Goal: Information Seeking & Learning: Learn about a topic

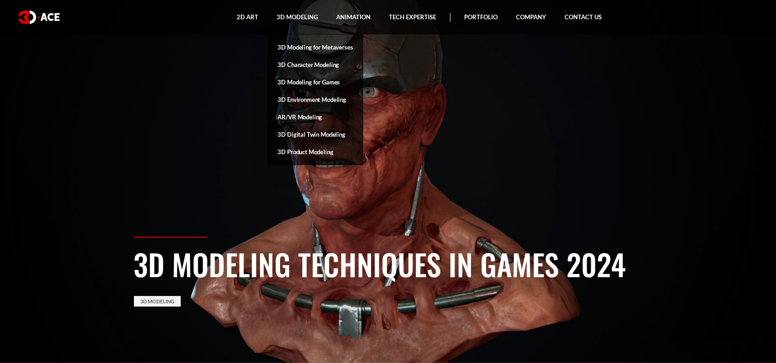
click at [315, 133] on link "3D Digital Twin Modeling" at bounding box center [314, 134] width 95 height 17
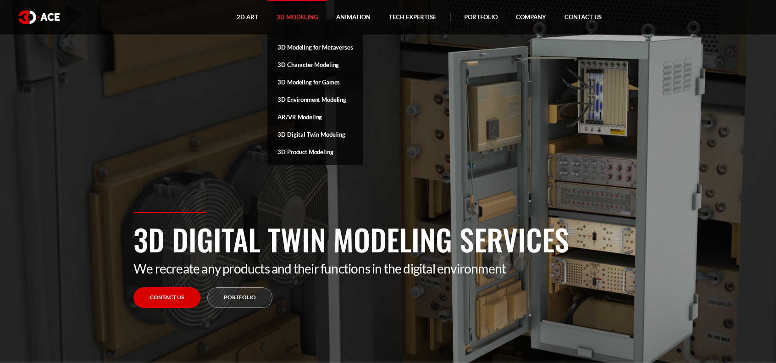
click at [323, 78] on link "3D Modeling for Games" at bounding box center [314, 81] width 95 height 17
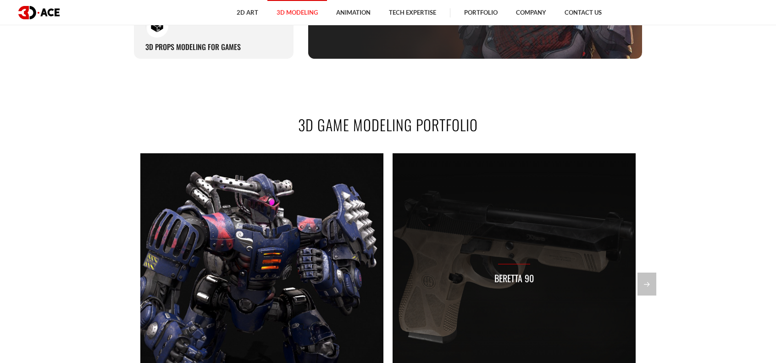
scroll to position [734, 0]
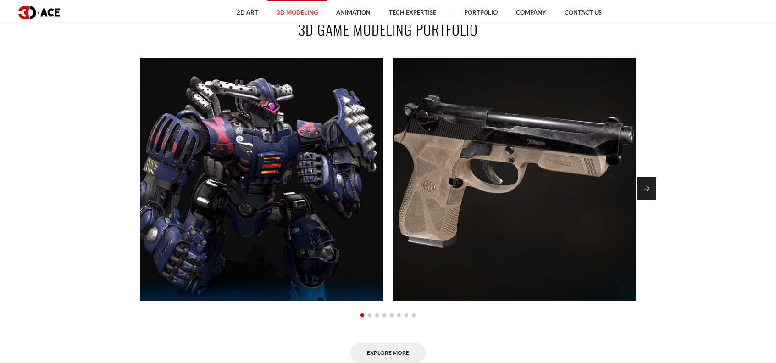
click at [655, 197] on div "Next slide" at bounding box center [646, 188] width 19 height 23
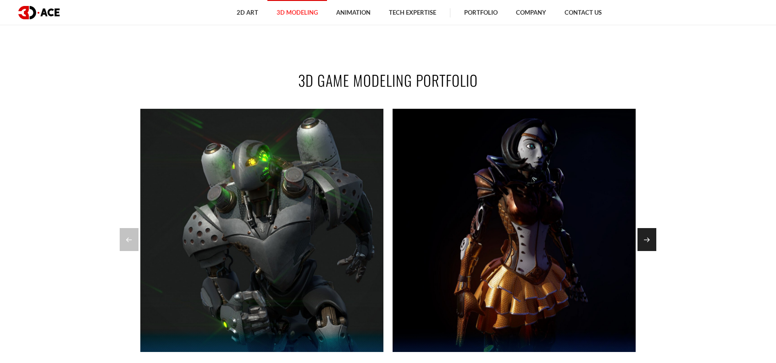
scroll to position [688, 0]
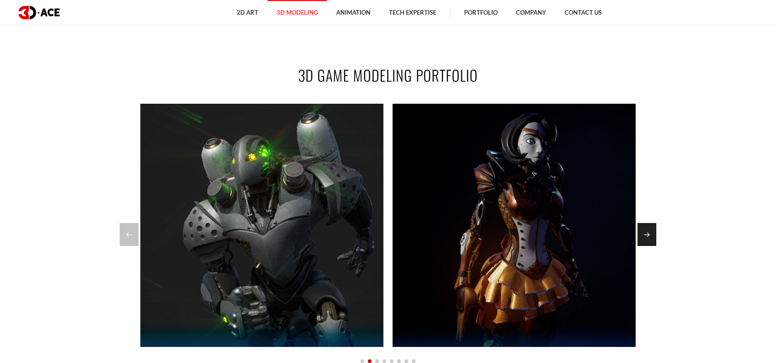
click at [651, 229] on div "Next slide" at bounding box center [646, 234] width 19 height 23
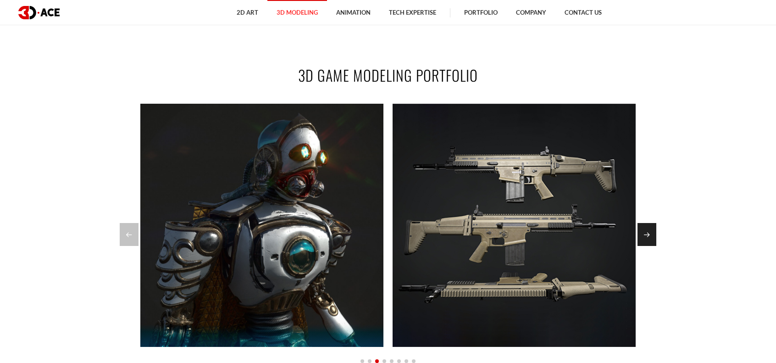
click at [651, 229] on div "Next slide" at bounding box center [646, 234] width 19 height 23
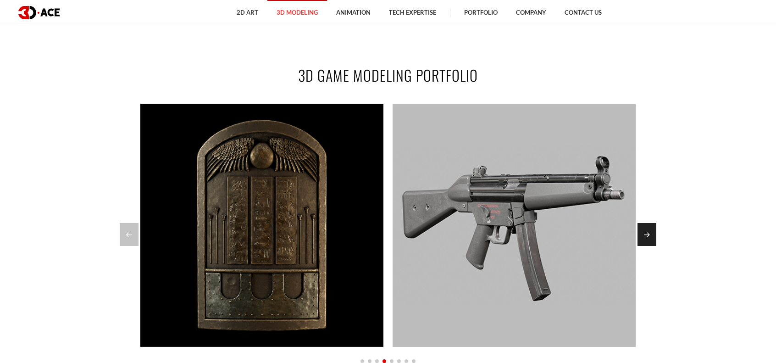
click at [649, 231] on div "Next slide" at bounding box center [646, 234] width 19 height 23
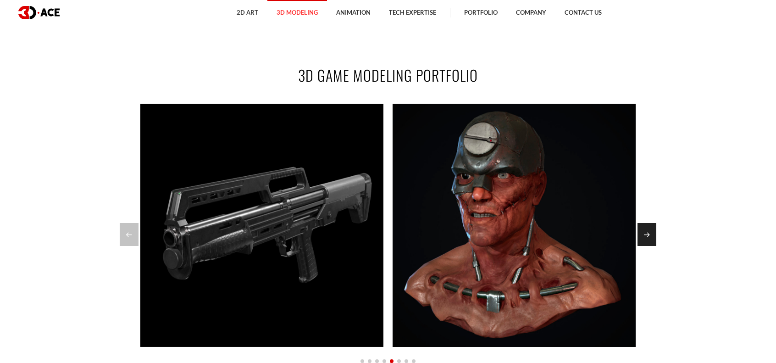
click at [649, 231] on div "Next slide" at bounding box center [646, 234] width 19 height 23
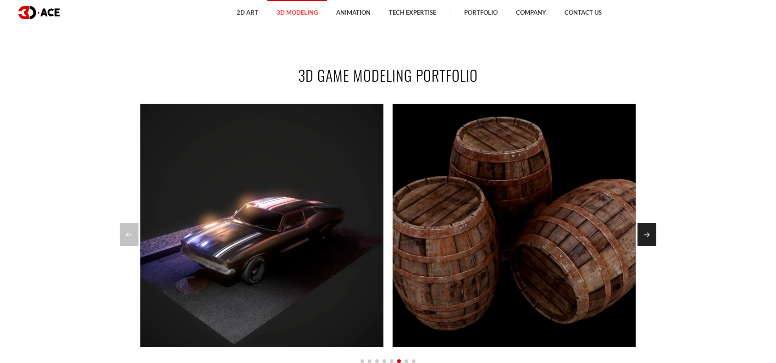
click at [649, 231] on div "Next slide" at bounding box center [646, 234] width 19 height 23
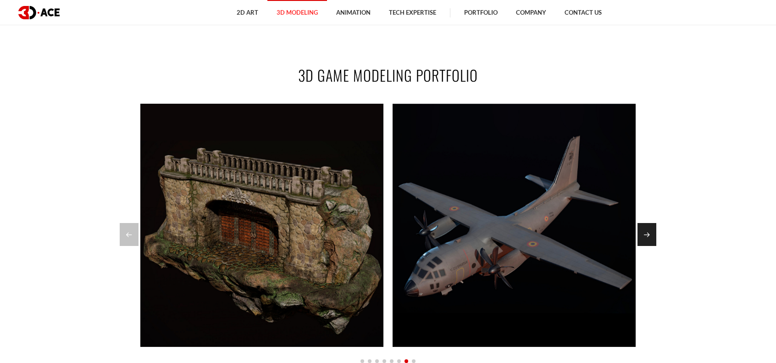
click at [649, 231] on div "Next slide" at bounding box center [646, 234] width 19 height 23
